Goal: Information Seeking & Learning: Learn about a topic

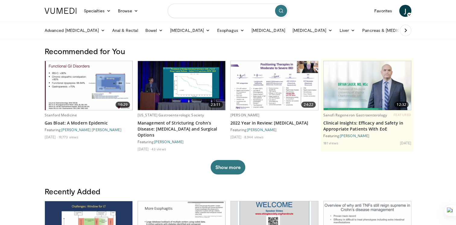
click at [247, 10] on input "Search topics, interventions" at bounding box center [228, 11] width 121 height 14
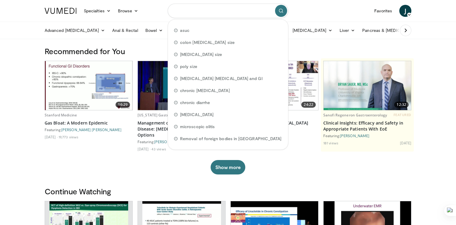
paste input "**********"
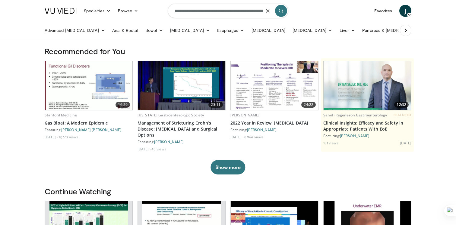
type input "**********"
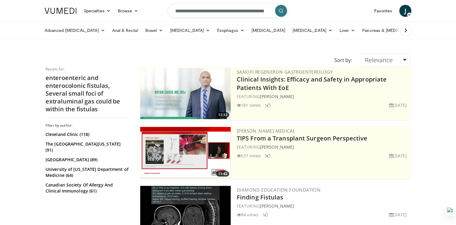
click at [218, 25] on link "Esophagus" at bounding box center [230, 30] width 34 height 12
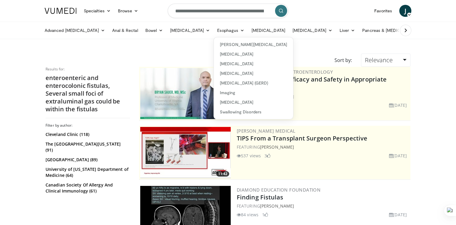
click at [217, 14] on input "**********" at bounding box center [228, 11] width 121 height 14
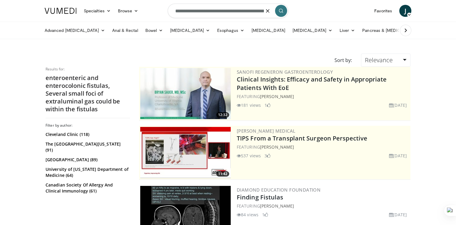
click at [217, 14] on input "**********" at bounding box center [228, 11] width 121 height 14
click at [144, 31] on link "Bowel" at bounding box center [154, 30] width 25 height 12
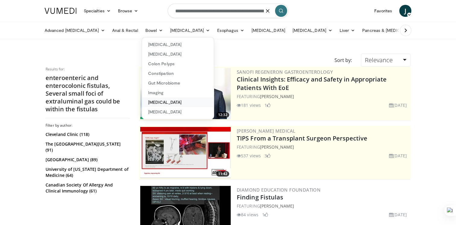
click at [144, 104] on link "[MEDICAL_DATA]" at bounding box center [178, 103] width 72 height 10
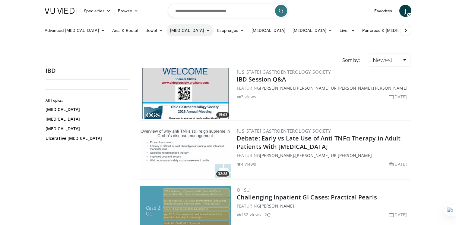
click at [186, 34] on link "[MEDICAL_DATA]" at bounding box center [189, 30] width 47 height 12
click at [176, 45] on link "Diagnosis" at bounding box center [203, 45] width 72 height 10
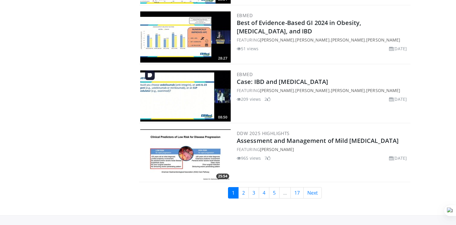
scroll to position [1362, 0]
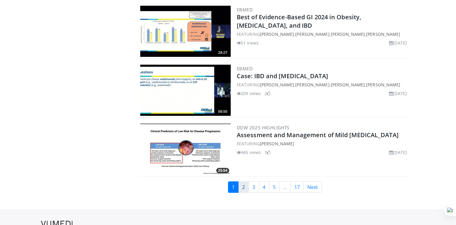
click at [246, 186] on link "2" at bounding box center [243, 187] width 11 height 11
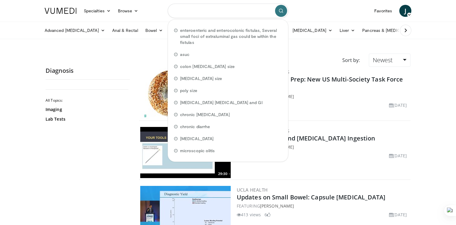
click at [225, 12] on input "Search topics, interventions" at bounding box center [228, 11] width 121 height 14
click at [166, 30] on link "[MEDICAL_DATA]" at bounding box center [189, 30] width 47 height 12
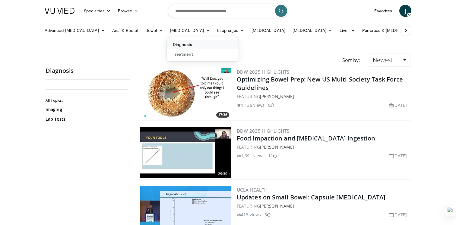
click at [167, 42] on link "Diagnosis" at bounding box center [203, 45] width 72 height 10
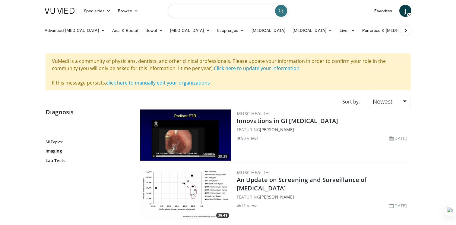
click at [193, 11] on input "Search topics, interventions" at bounding box center [228, 11] width 121 height 14
type input "**********"
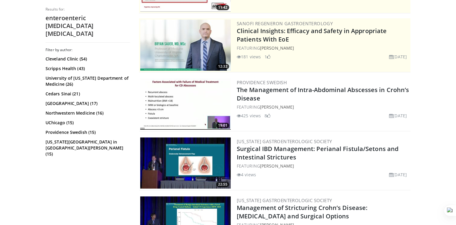
scroll to position [110, 0]
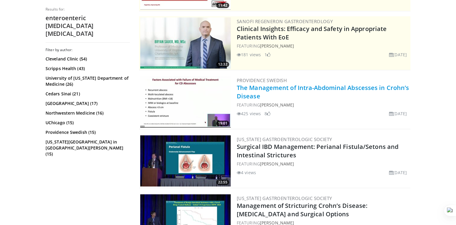
click at [251, 97] on link "The Management of Intra-Abdominal Abscesses in Crohn’s Disease" at bounding box center [323, 92] width 172 height 17
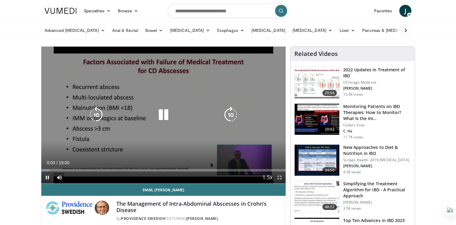
click at [230, 117] on icon "Video Player" at bounding box center [230, 115] width 17 height 17
click at [230, 116] on icon "Video Player" at bounding box center [230, 115] width 17 height 17
click at [228, 114] on icon "Video Player" at bounding box center [230, 115] width 17 height 17
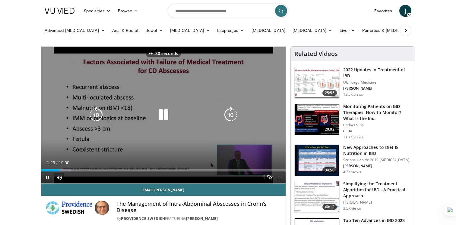
click at [229, 114] on icon "Video Player" at bounding box center [230, 115] width 17 height 17
click at [228, 117] on icon "Video Player" at bounding box center [230, 115] width 17 height 17
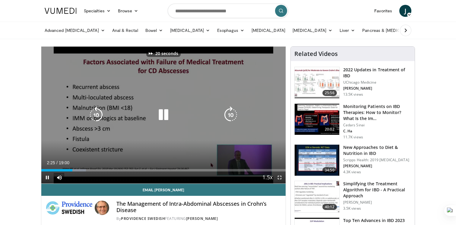
click at [229, 117] on icon "Video Player" at bounding box center [230, 115] width 17 height 17
click at [226, 115] on icon "Video Player" at bounding box center [230, 115] width 17 height 17
click at [226, 116] on icon "Video Player" at bounding box center [230, 115] width 17 height 17
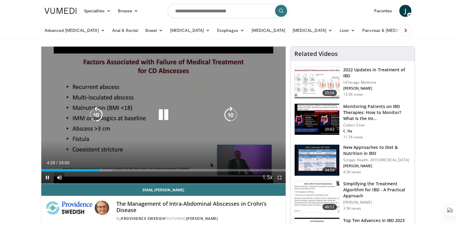
click at [222, 111] on div "Video Player" at bounding box center [163, 115] width 146 height 12
click at [227, 112] on icon "Video Player" at bounding box center [230, 115] width 17 height 17
click at [225, 114] on icon "Video Player" at bounding box center [230, 115] width 17 height 17
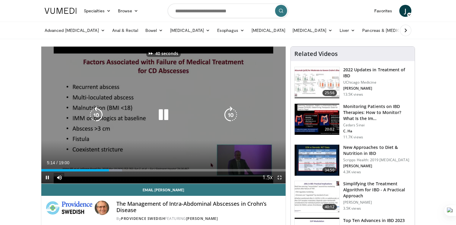
click at [227, 115] on icon "Video Player" at bounding box center [230, 115] width 17 height 17
click at [227, 118] on icon "Video Player" at bounding box center [230, 115] width 17 height 17
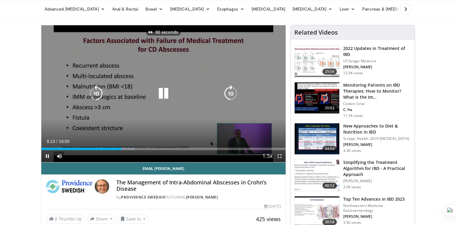
scroll to position [22, 0]
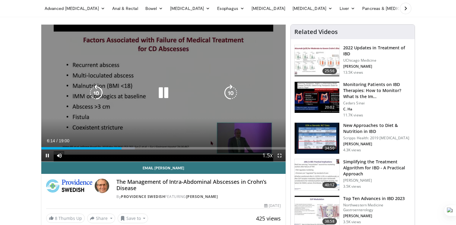
click at [228, 95] on icon "Video Player" at bounding box center [230, 93] width 17 height 17
click at [224, 101] on icon "Video Player" at bounding box center [230, 93] width 17 height 17
click at [224, 99] on icon "Video Player" at bounding box center [230, 93] width 17 height 17
click at [229, 96] on icon "Video Player" at bounding box center [230, 93] width 17 height 17
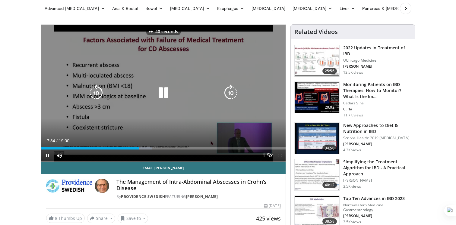
click at [229, 96] on icon "Video Player" at bounding box center [230, 93] width 17 height 17
click at [227, 92] on icon "Video Player" at bounding box center [230, 93] width 17 height 17
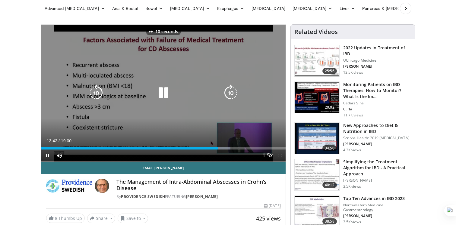
click at [227, 92] on icon "Video Player" at bounding box center [230, 93] width 17 height 17
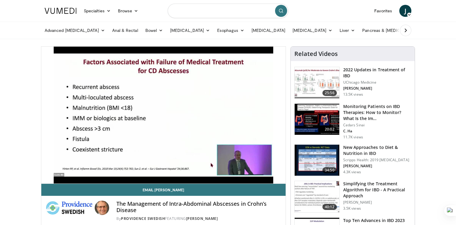
click at [209, 11] on input "Search topics, interventions" at bounding box center [228, 11] width 121 height 14
type input "**********"
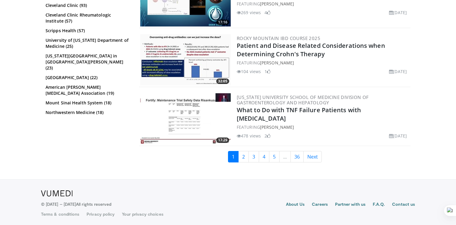
scroll to position [1514, 0]
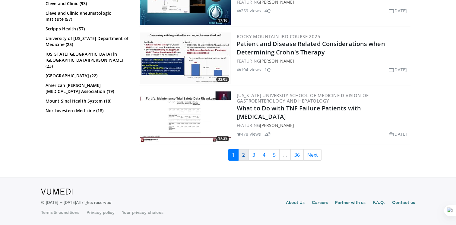
click at [247, 160] on link "2" at bounding box center [243, 155] width 11 height 11
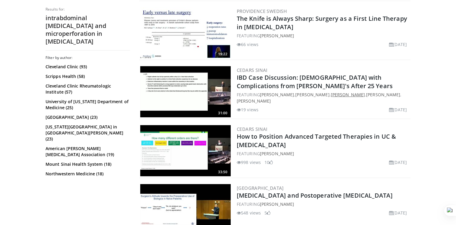
scroll to position [1067, 0]
